Goal: Task Accomplishment & Management: Use online tool/utility

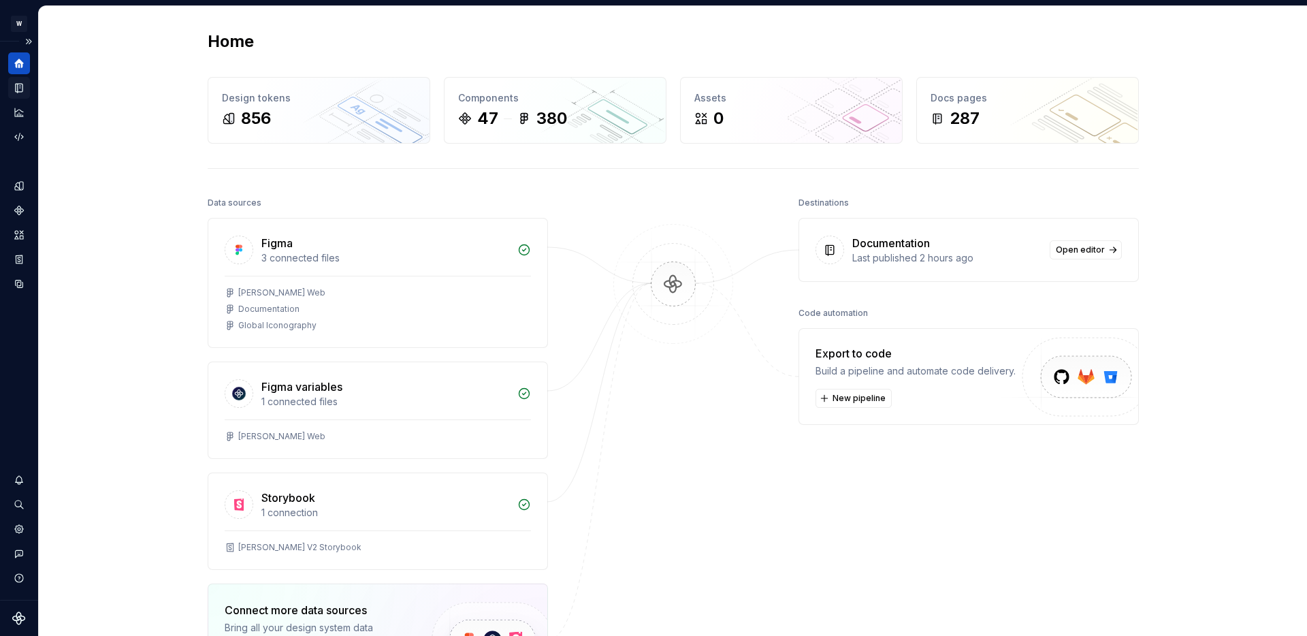
click at [22, 83] on icon "Documentation" at bounding box center [19, 88] width 12 height 12
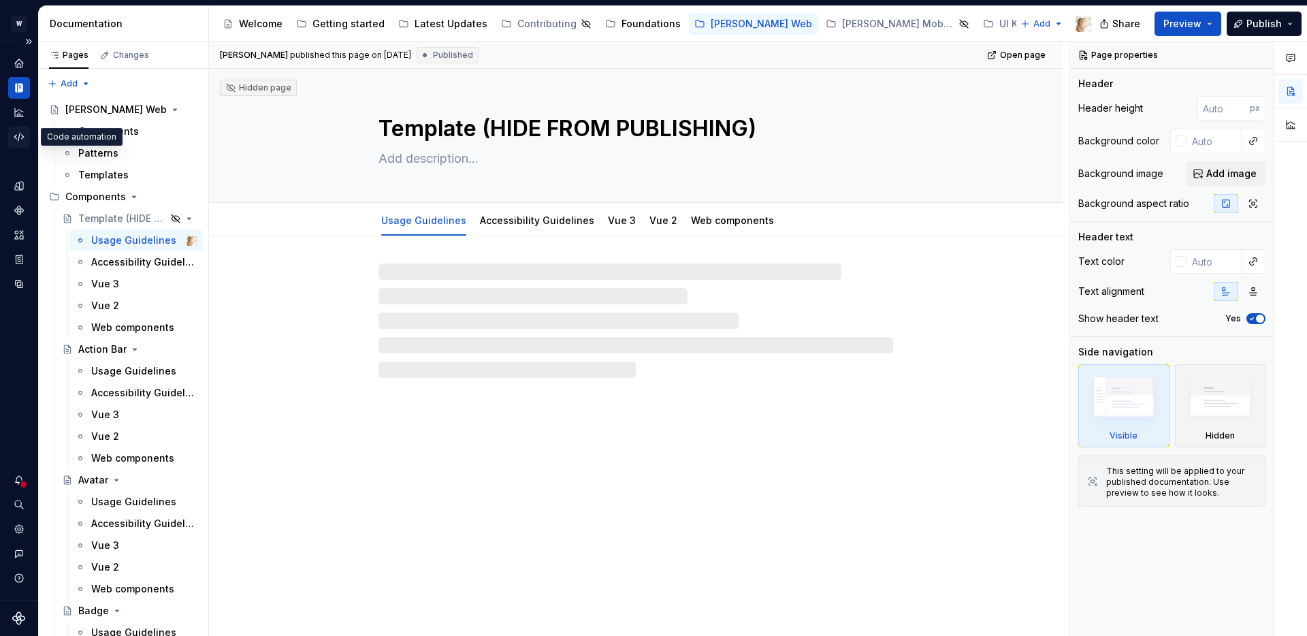
type textarea "*"
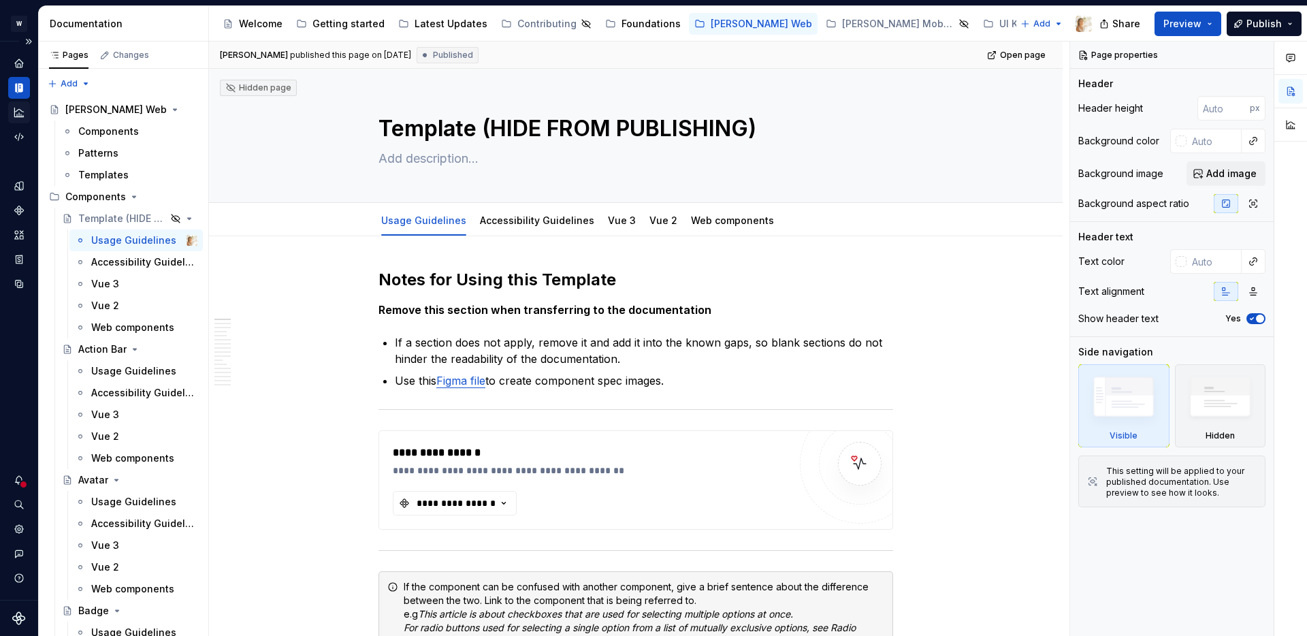
click at [17, 108] on icon "Analytics" at bounding box center [19, 112] width 12 height 12
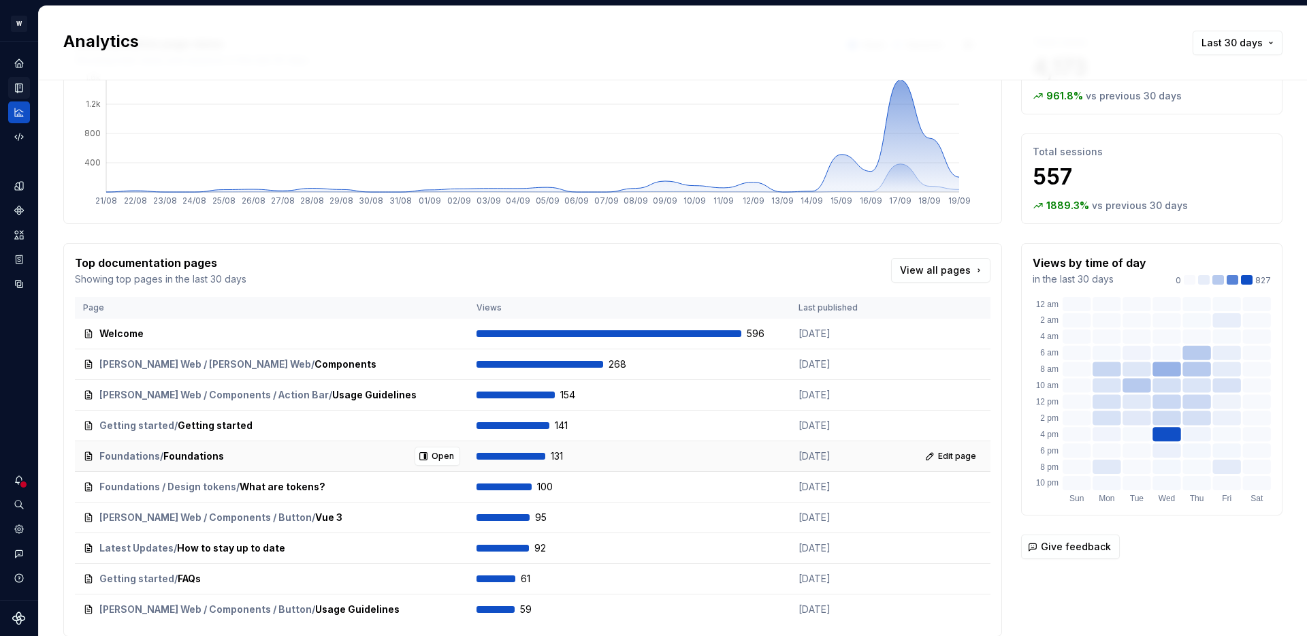
scroll to position [133, 0]
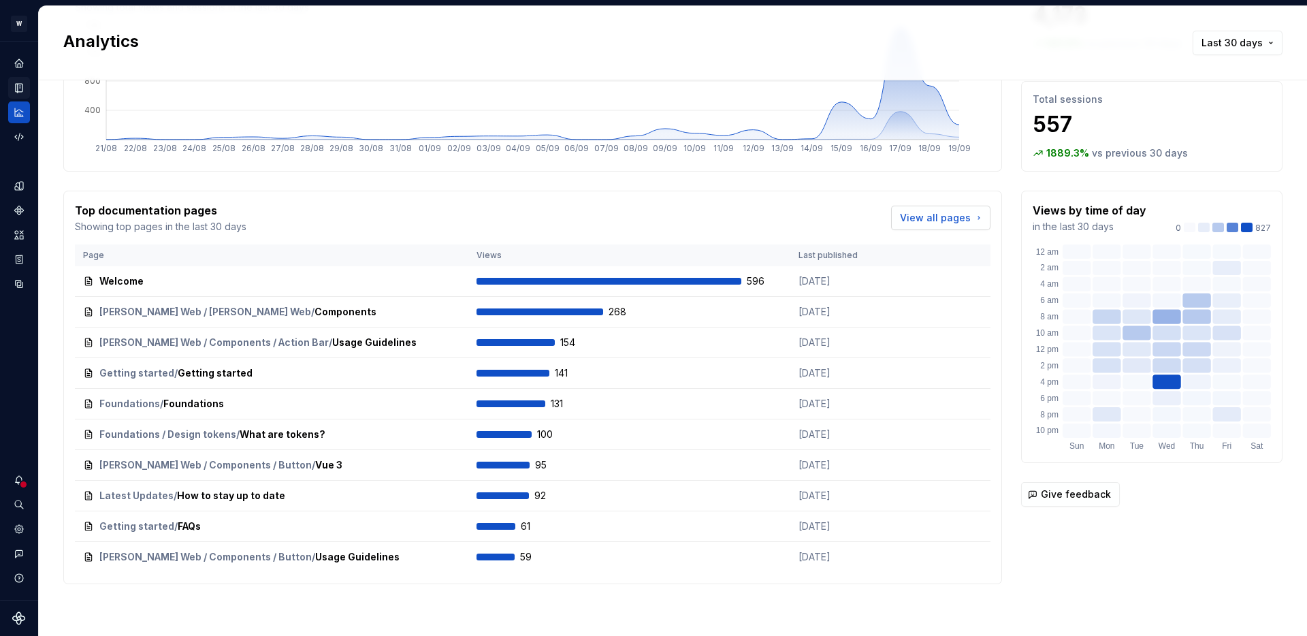
click at [923, 218] on span "View all pages" at bounding box center [935, 218] width 71 height 14
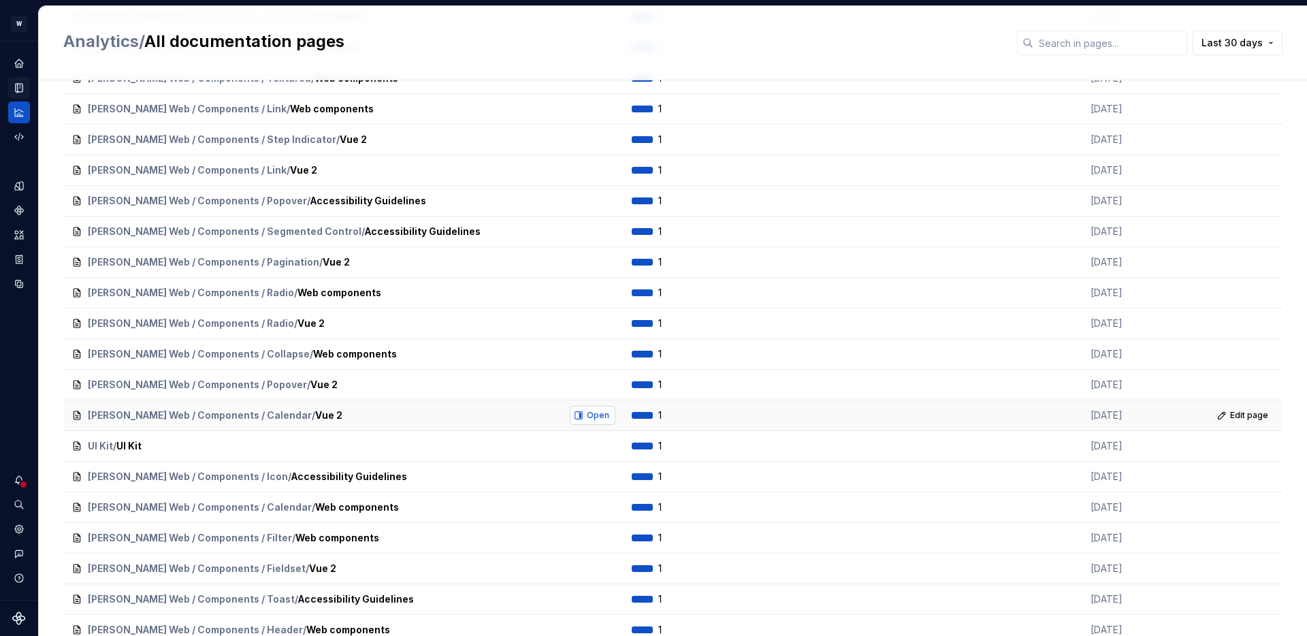
scroll to position [7098, 0]
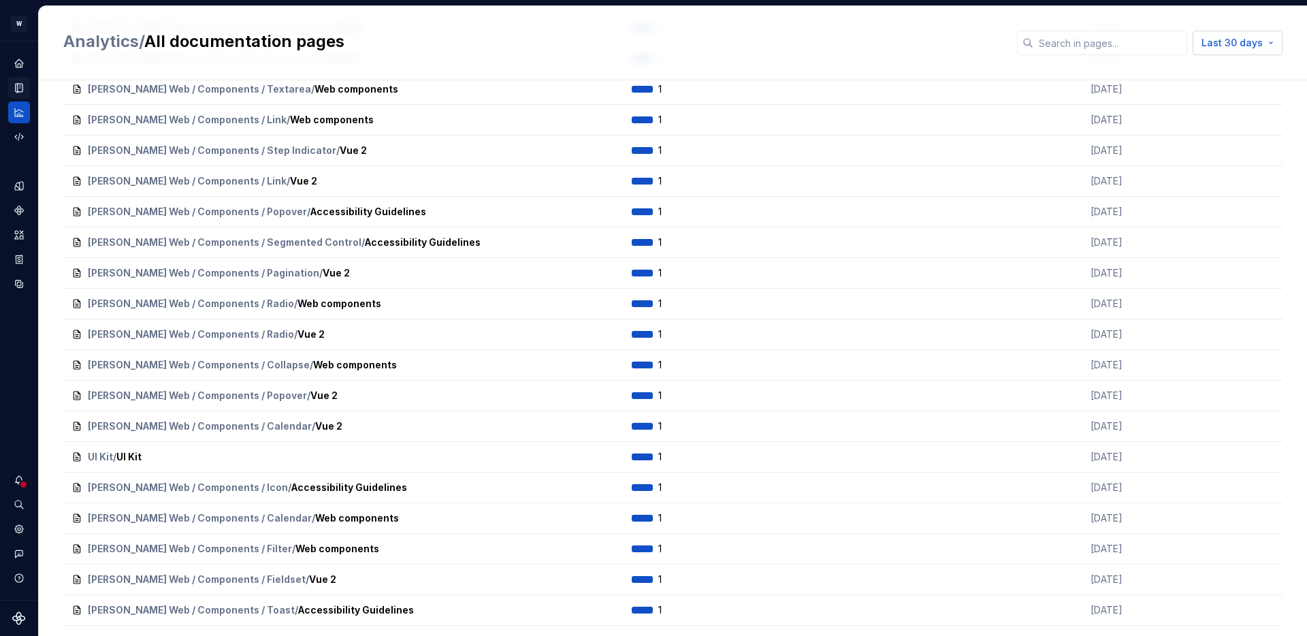
click at [1251, 40] on span "Last 30 days" at bounding box center [1232, 43] width 61 height 14
click at [1210, 76] on div "Last 7 days" at bounding box center [1216, 72] width 116 height 14
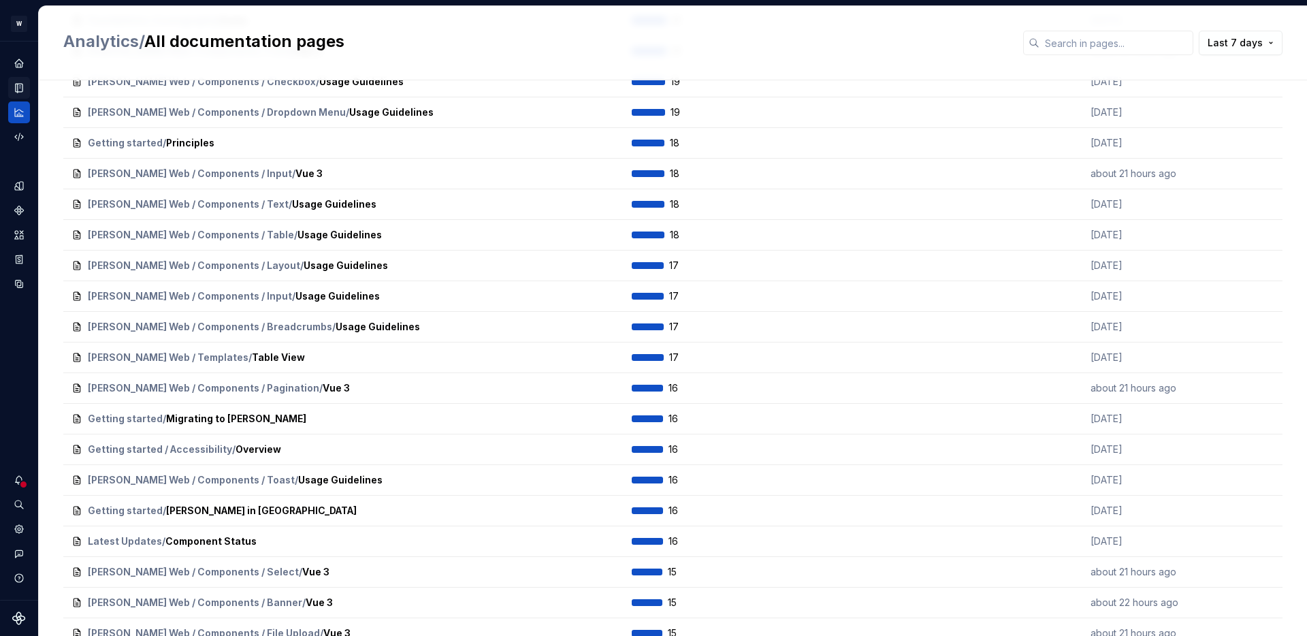
scroll to position [0, 0]
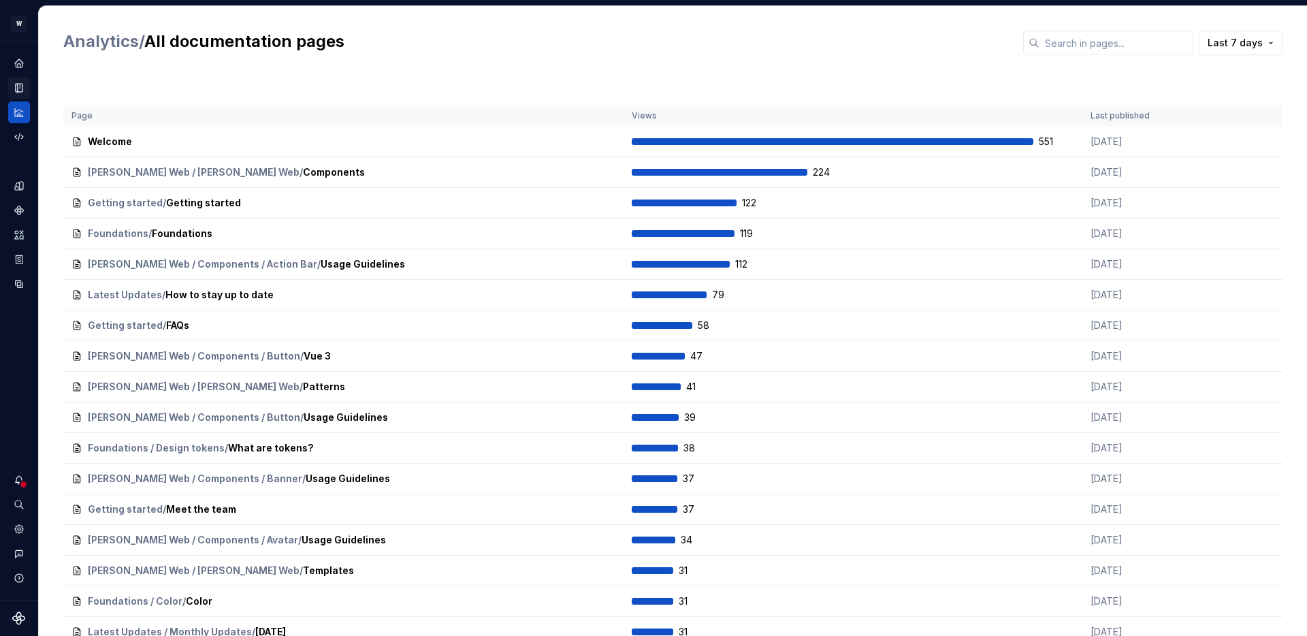
click at [985, 49] on h2 "Analytics / All documentation pages" at bounding box center [535, 42] width 944 height 22
click at [63, 39] on link "Analytics" at bounding box center [101, 41] width 76 height 20
